Goal: Communication & Community: Answer question/provide support

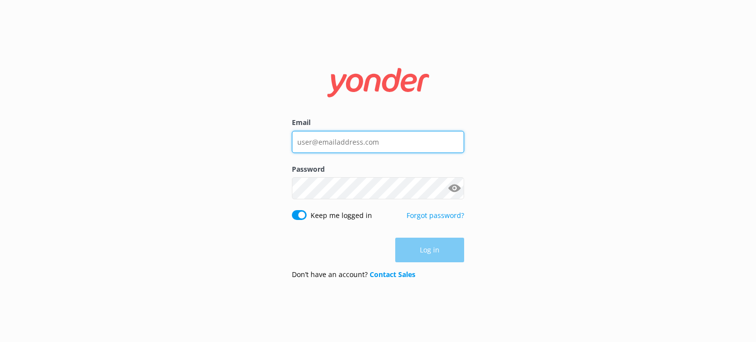
type input "[EMAIL_ADDRESS][DOMAIN_NAME]"
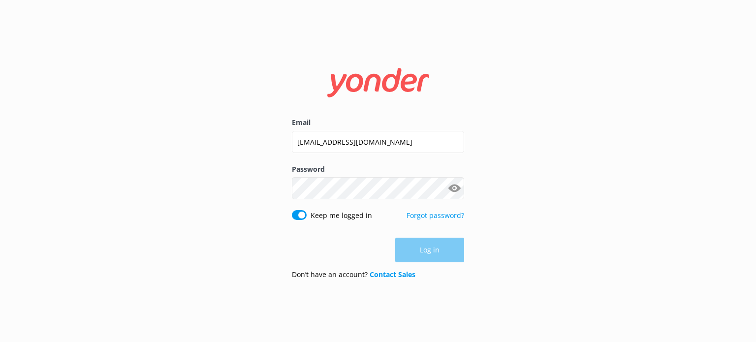
click at [434, 252] on div "Log in" at bounding box center [378, 250] width 172 height 25
click at [425, 251] on button "Log in" at bounding box center [429, 250] width 69 height 25
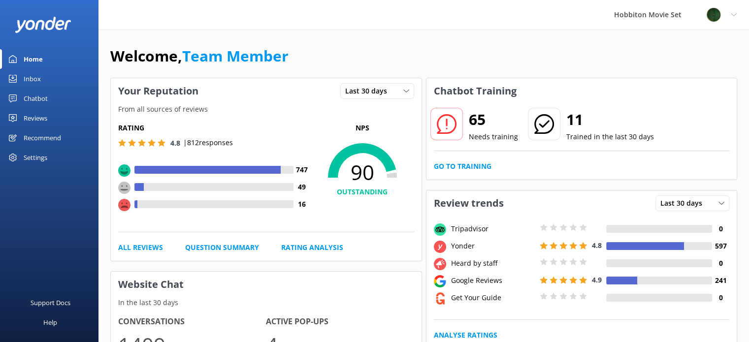
click at [31, 76] on div "Inbox" at bounding box center [32, 79] width 17 height 20
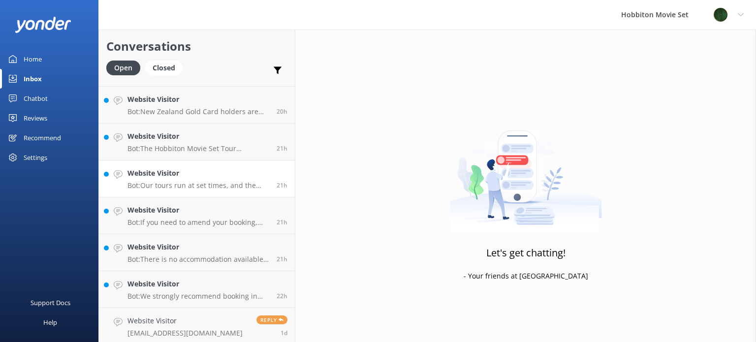
scroll to position [1474, 0]
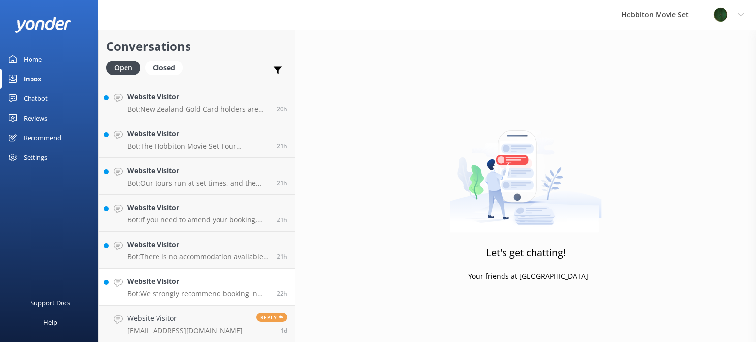
click at [176, 290] on p "Bot: We strongly recommend booking in advance as our tours are known to sell ou…" at bounding box center [199, 294] width 142 height 9
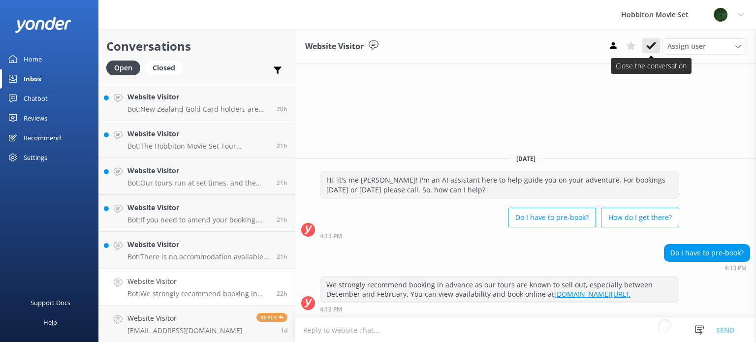
click at [654, 48] on icon at bounding box center [651, 46] width 10 height 10
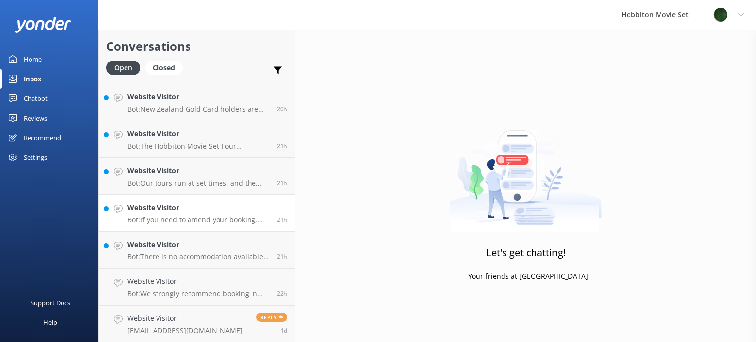
scroll to position [1438, 0]
click at [188, 291] on p "Bot: There is no accommodation available at [GEOGRAPHIC_DATA] Movie Set, and ov…" at bounding box center [199, 293] width 142 height 9
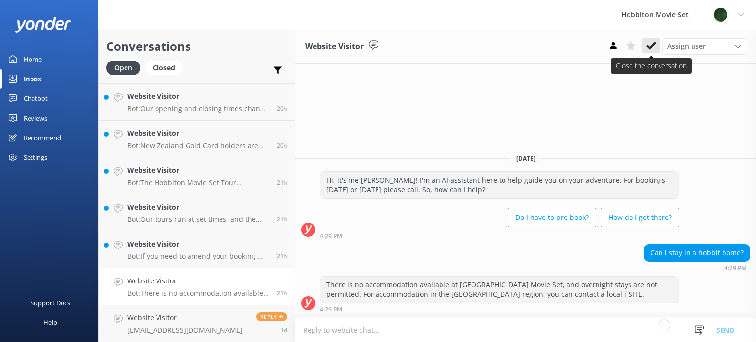
click at [652, 44] on icon at bounding box center [651, 46] width 10 height 10
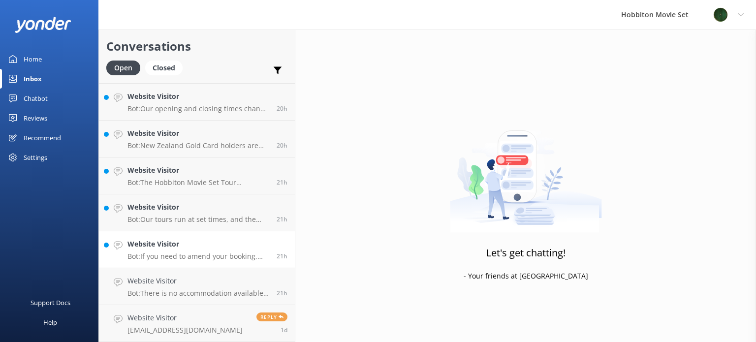
scroll to position [1400, 0]
click at [190, 283] on h4 "Website Visitor" at bounding box center [199, 281] width 142 height 11
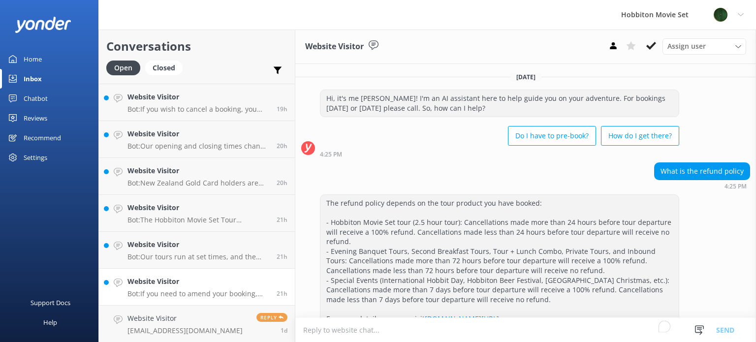
scroll to position [106, 0]
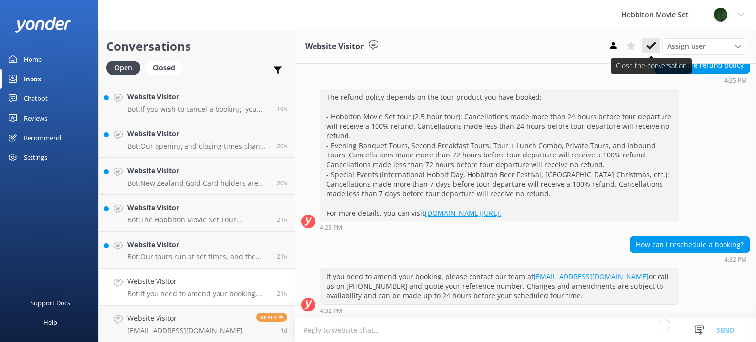
click at [648, 47] on use at bounding box center [651, 46] width 10 height 8
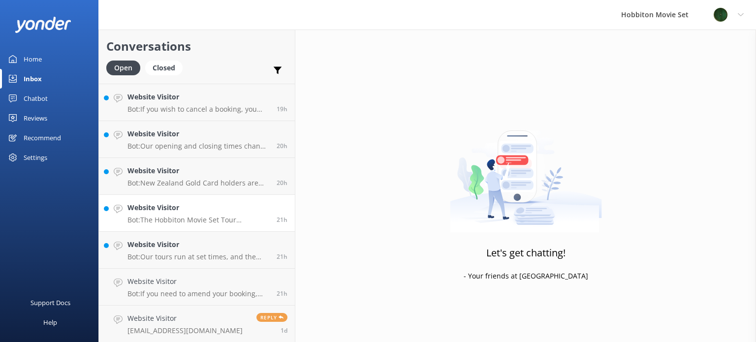
scroll to position [1363, 0]
click at [172, 285] on h4 "Website Visitor" at bounding box center [199, 281] width 142 height 11
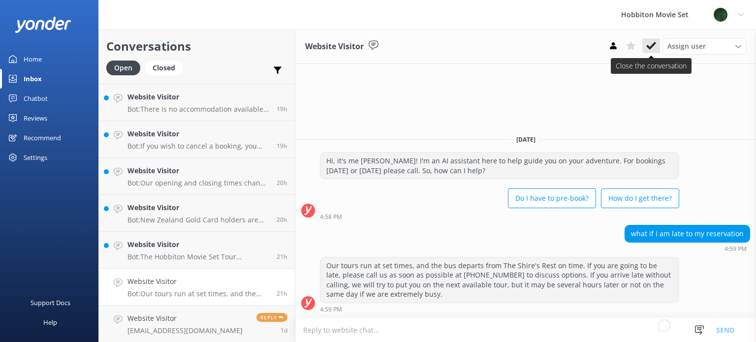
click at [651, 45] on icon at bounding box center [651, 46] width 10 height 10
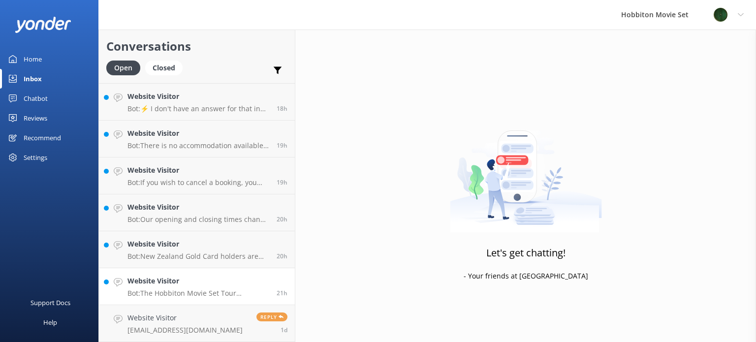
scroll to position [1326, 0]
click at [207, 292] on p "Bot: The Hobbiton Movie Set Tour accommodates a maximum group size of 41 people." at bounding box center [199, 294] width 142 height 9
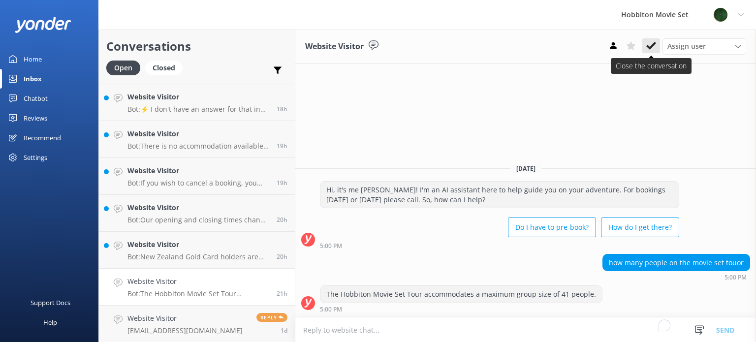
click at [650, 47] on use at bounding box center [651, 46] width 10 height 8
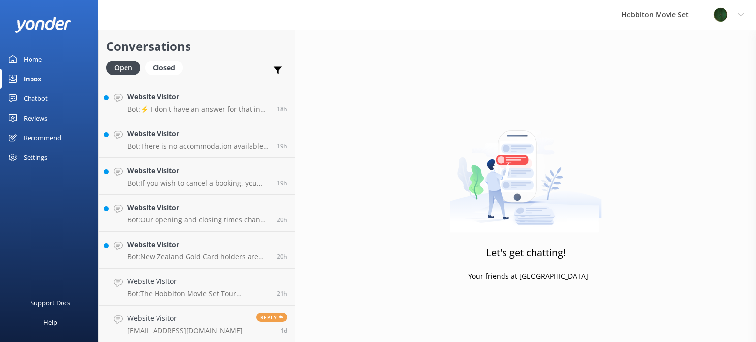
scroll to position [1290, 0]
click at [171, 288] on div "Website Visitor Bot: New Zealand Gold Card holders are eligible for a discount …" at bounding box center [199, 287] width 142 height 22
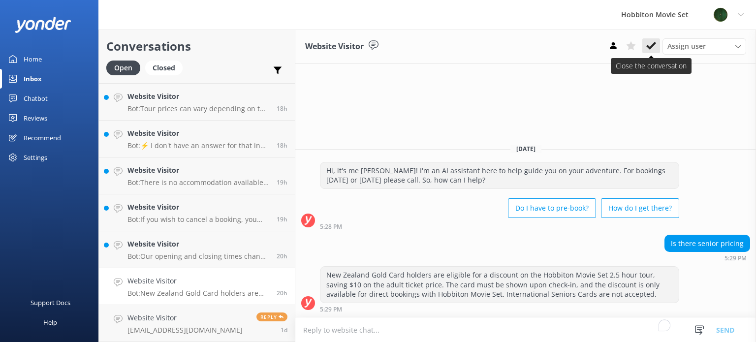
click at [654, 50] on icon at bounding box center [651, 46] width 10 height 10
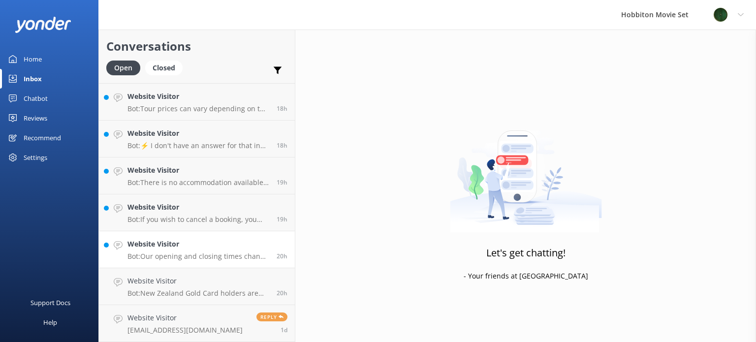
scroll to position [1253, 0]
click at [175, 285] on h4 "Website Visitor" at bounding box center [199, 281] width 142 height 11
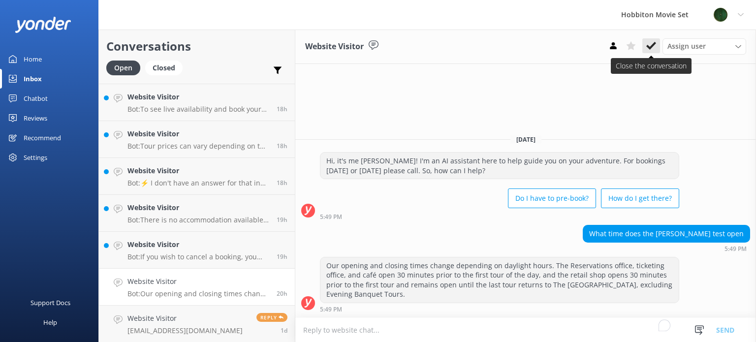
click at [649, 48] on use at bounding box center [651, 46] width 10 height 8
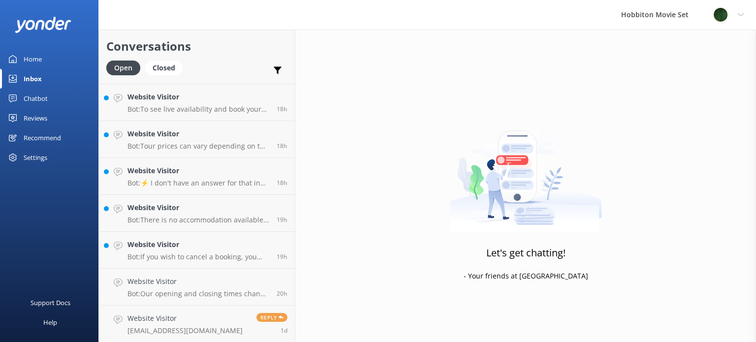
scroll to position [1216, 0]
click at [190, 294] on p "Bot: If you wish to cancel a booking, you can contact our reservations team via…" at bounding box center [199, 294] width 142 height 9
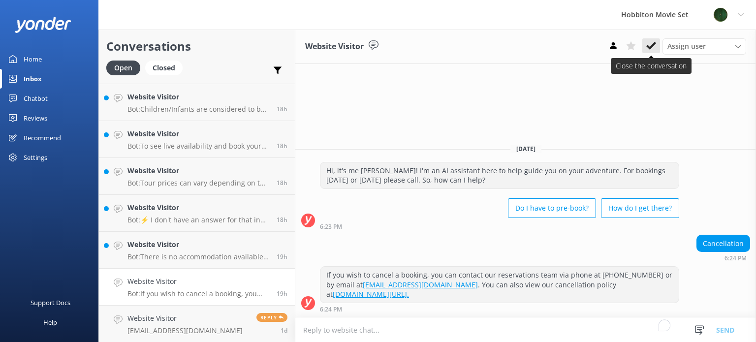
click at [650, 46] on icon at bounding box center [651, 46] width 10 height 10
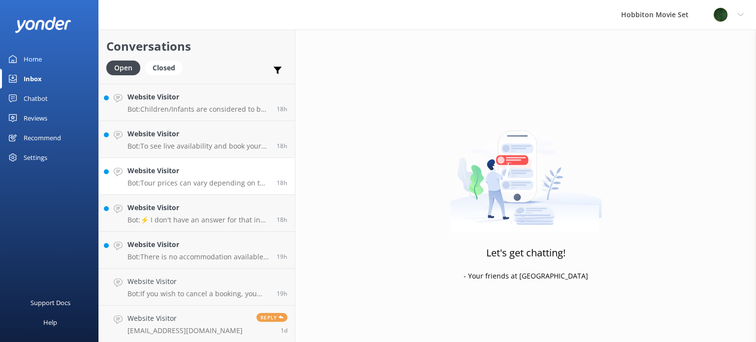
scroll to position [1179, 0]
click at [197, 290] on p "Bot: There is no accommodation available at [GEOGRAPHIC_DATA] Movie Set. For ac…" at bounding box center [199, 294] width 142 height 9
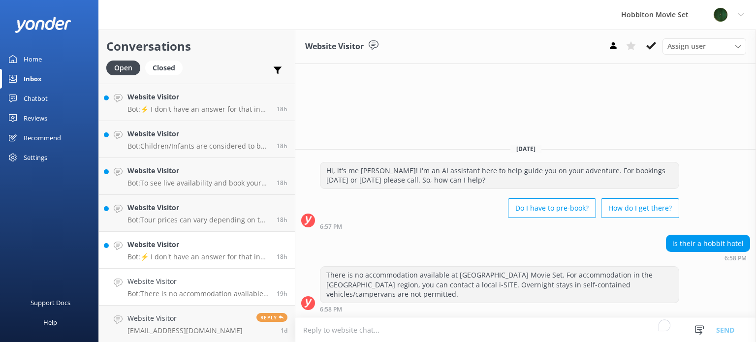
click at [189, 249] on h4 "Website Visitor" at bounding box center [199, 244] width 142 height 11
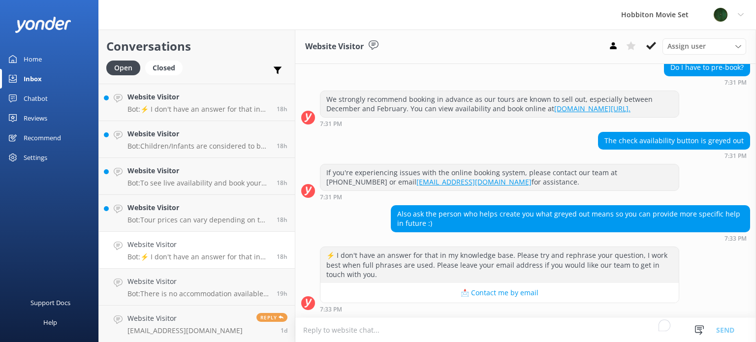
scroll to position [111, 0]
click at [653, 46] on use at bounding box center [651, 46] width 10 height 8
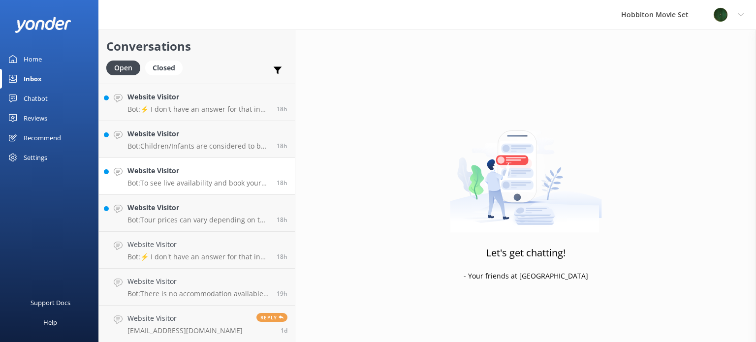
scroll to position [1142, 0]
click at [187, 252] on p "Bot: Tour prices can vary depending on the tour, time of year, and ticket type.…" at bounding box center [199, 256] width 142 height 9
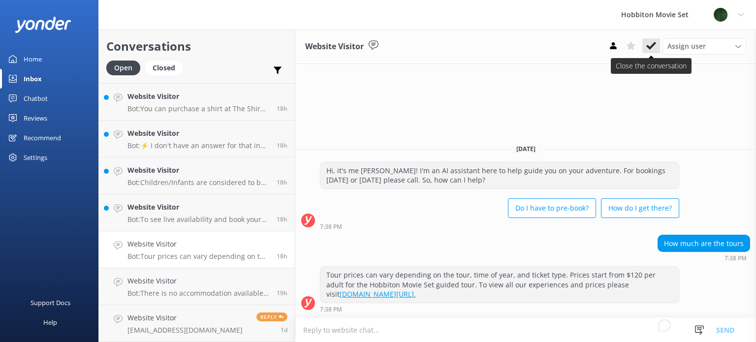
click at [652, 44] on icon at bounding box center [651, 46] width 10 height 10
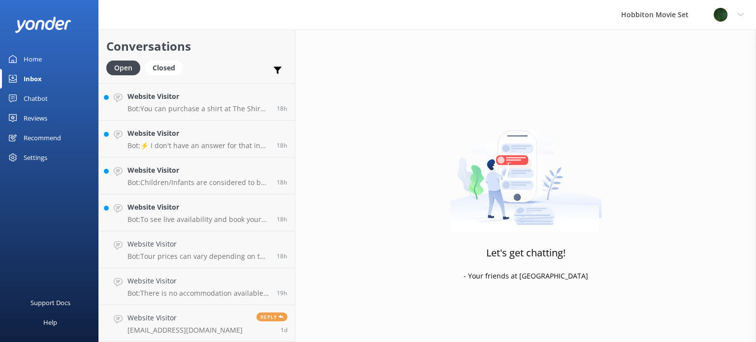
scroll to position [1105, 0]
click at [184, 257] on p "Bot: To see live availability and book your Hobbiton tour, please visit [DOMAIN…" at bounding box center [199, 257] width 142 height 9
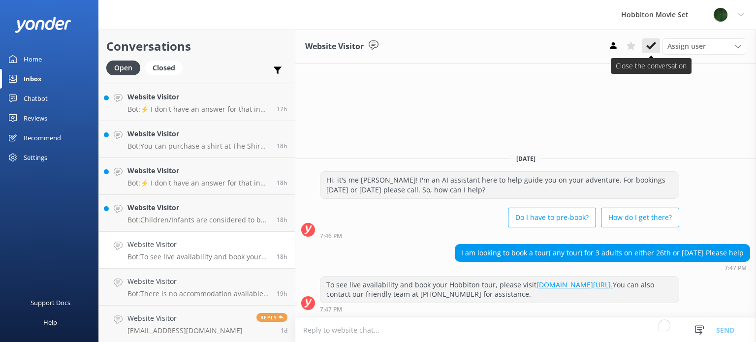
click at [648, 43] on icon at bounding box center [651, 46] width 10 height 10
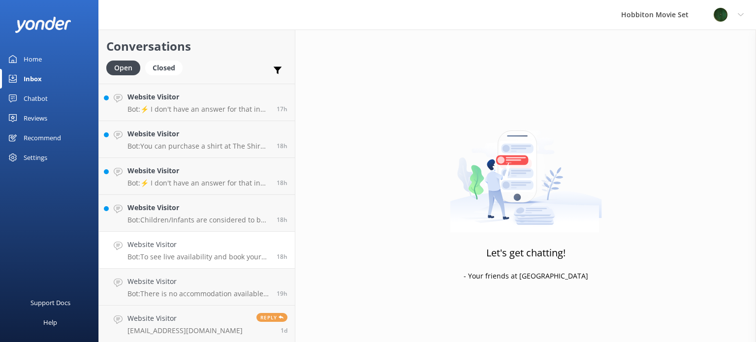
scroll to position [1068, 0]
click at [149, 250] on div "Website Visitor Bot: Children/Infants are considered to be from [DEMOGRAPHIC_DA…" at bounding box center [199, 250] width 142 height 22
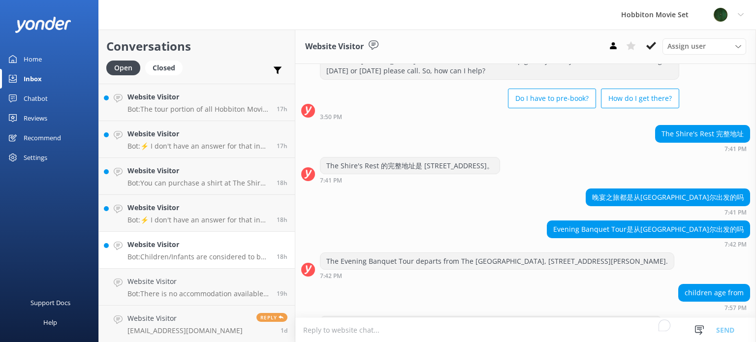
scroll to position [65, 0]
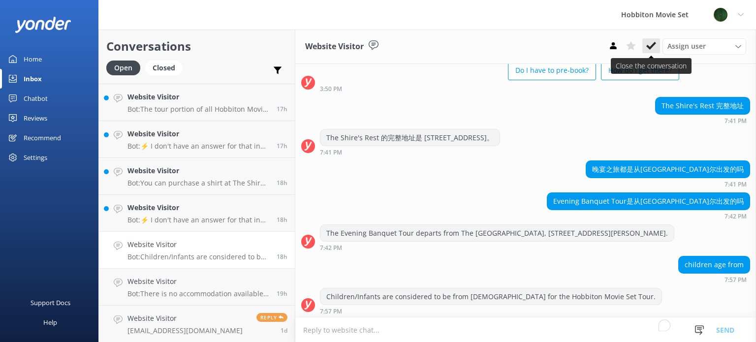
click at [650, 41] on icon at bounding box center [651, 46] width 10 height 10
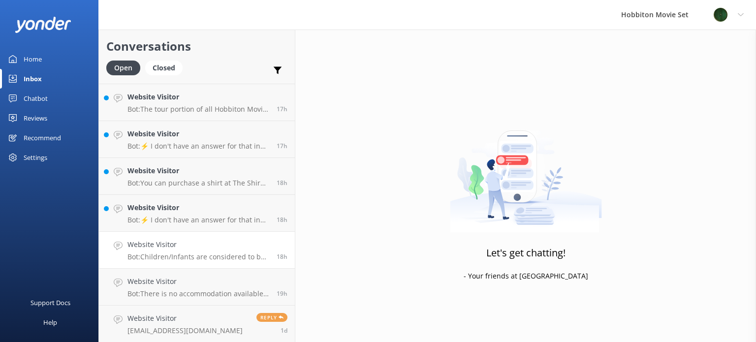
scroll to position [1031, 0]
click at [202, 254] on p "Bot: ⚡ I don't have an answer for that in my knowledge base. Please try and rep…" at bounding box center [199, 257] width 142 height 9
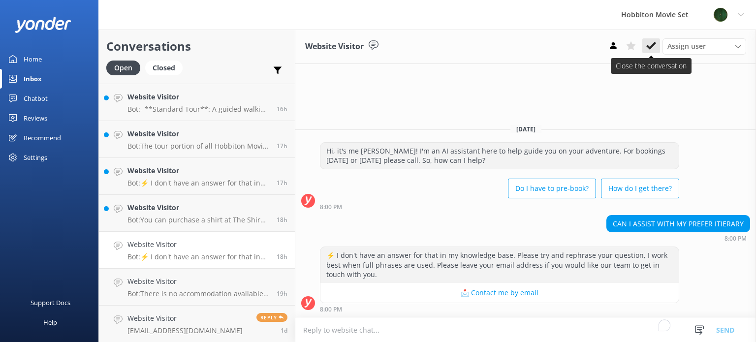
click at [651, 48] on use at bounding box center [651, 46] width 10 height 8
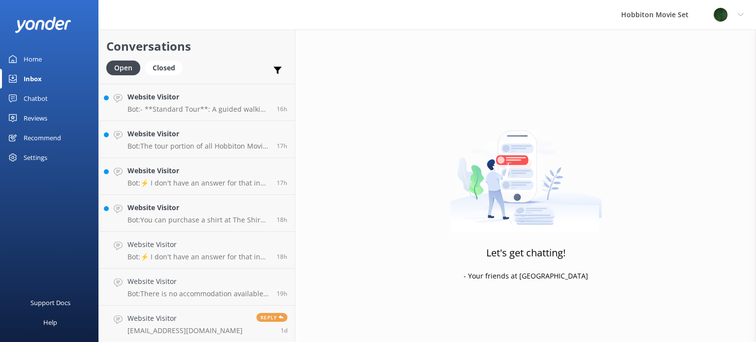
scroll to position [995, 0]
click at [178, 249] on h4 "Website Visitor" at bounding box center [199, 244] width 142 height 11
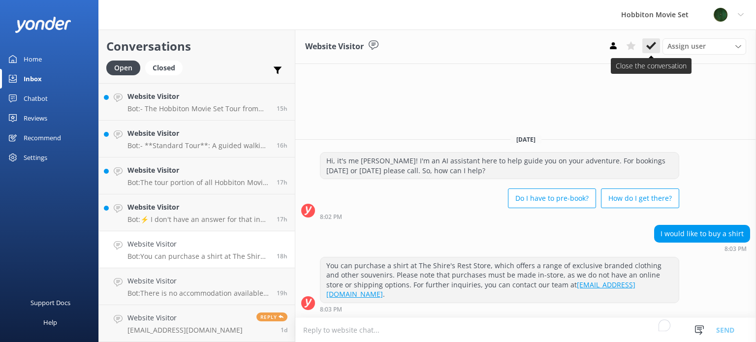
click at [650, 46] on icon at bounding box center [651, 46] width 10 height 10
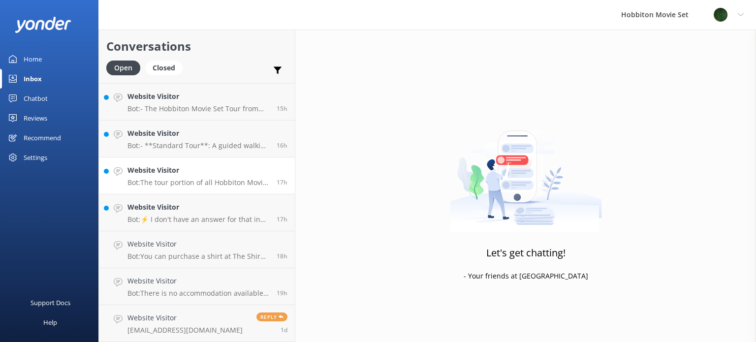
scroll to position [957, 0]
click at [211, 241] on h4 "Website Visitor" at bounding box center [199, 244] width 142 height 11
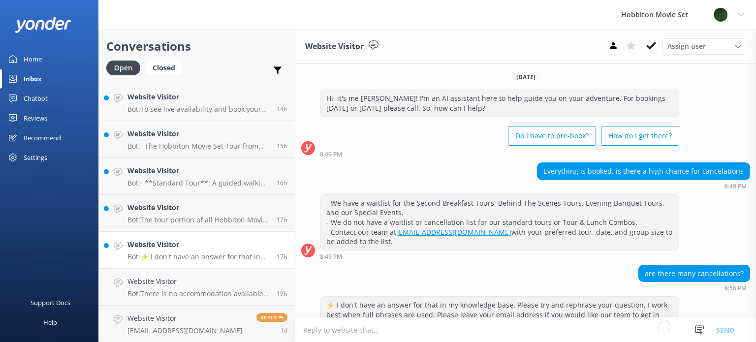
scroll to position [48, 0]
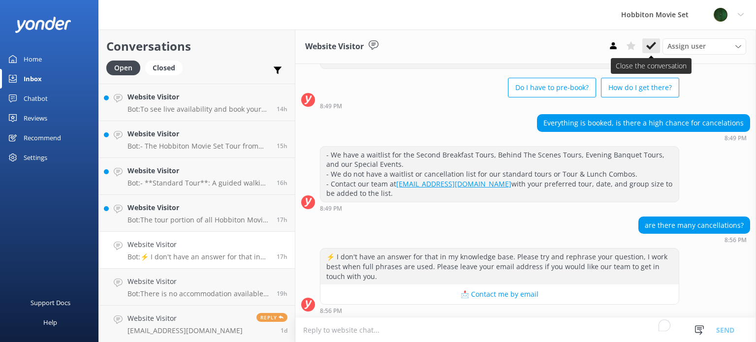
click at [651, 49] on use at bounding box center [651, 46] width 10 height 8
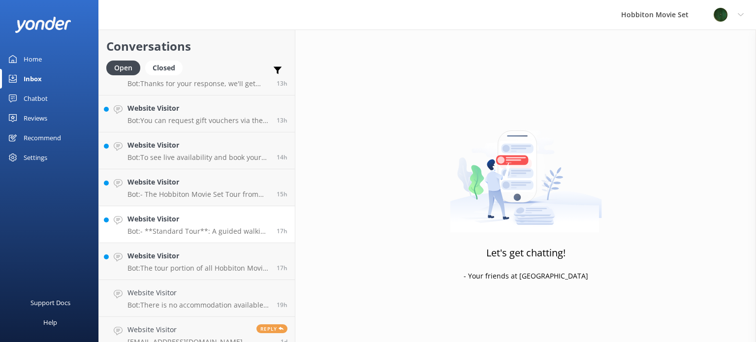
scroll to position [957, 0]
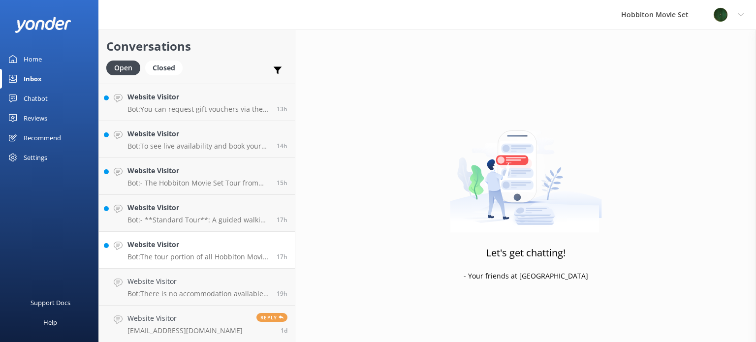
click at [173, 255] on p "Bot: The tour portion of all Hobbiton Movie Set tour experiences is approximate…" at bounding box center [199, 257] width 142 height 9
